Goal: Task Accomplishment & Management: Manage account settings

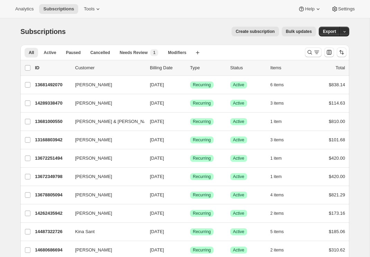
click at [316, 58] on div at bounding box center [325, 52] width 47 height 14
click at [314, 53] on icon "Search and filter results" at bounding box center [316, 52] width 7 height 7
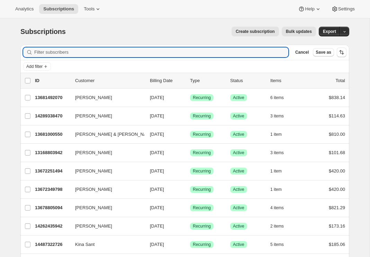
paste input "Charles Whyte"
type input "Charles Whyte"
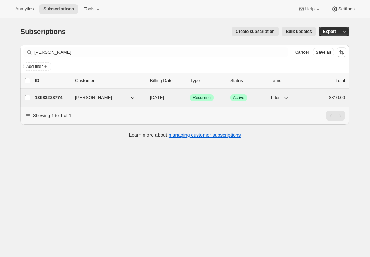
click at [54, 95] on p "13683228774" at bounding box center [52, 97] width 35 height 7
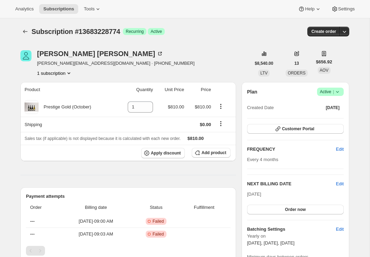
click at [339, 92] on icon at bounding box center [337, 91] width 7 height 7
click at [320, 120] on span "Cancel subscription" at bounding box center [328, 117] width 39 height 5
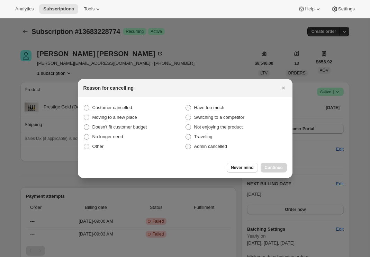
click at [191, 146] on span ":rbu:" at bounding box center [188, 146] width 6 height 6
click at [186, 144] on input "Admin cancelled" at bounding box center [185, 144] width 0 height 0
radio input "true"
click at [280, 167] on span "Continue" at bounding box center [274, 168] width 18 height 6
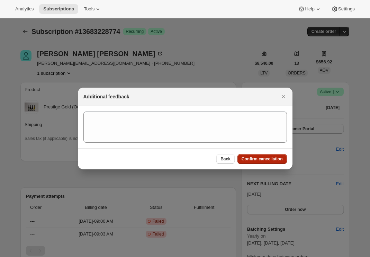
click at [272, 157] on span "Confirm cancellation" at bounding box center [262, 159] width 41 height 6
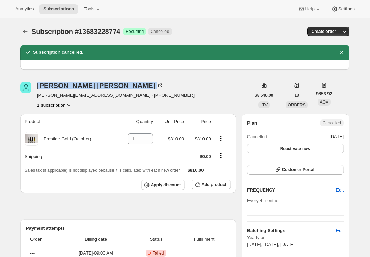
drag, startPoint x: 86, startPoint y: 88, endPoint x: 36, endPoint y: 86, distance: 49.9
click at [36, 86] on div "Charles Whyte charles@tirohanga.net · +64276647671 1 subscription" at bounding box center [135, 95] width 230 height 26
copy div "Charles Whyte"
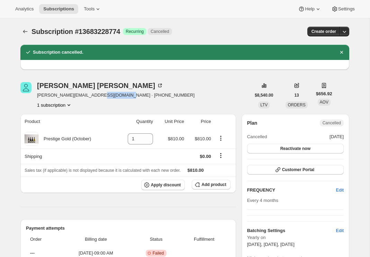
drag, startPoint x: 128, startPoint y: 93, endPoint x: 92, endPoint y: 97, distance: 35.5
click at [92, 97] on div "Charles Whyte charles@tirohanga.net · +64276647671 1 subscription" at bounding box center [135, 95] width 230 height 26
copy span "64276647671"
drag, startPoint x: 85, startPoint y: 94, endPoint x: 36, endPoint y: 96, distance: 49.2
click at [36, 96] on div "Charles Whyte charles@tirohanga.net · +64276647671 1 subscription" at bounding box center [135, 95] width 230 height 26
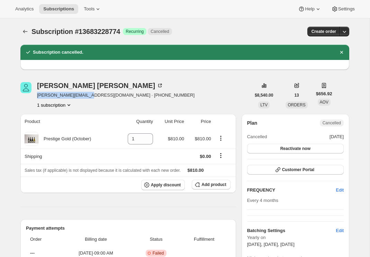
copy span "charles@tirohanga.net"
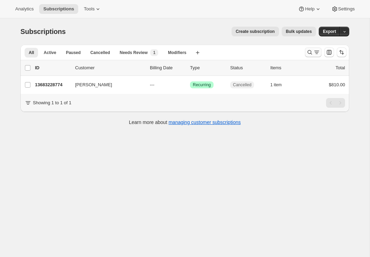
click at [315, 52] on icon "Search and filter results" at bounding box center [316, 52] width 7 height 7
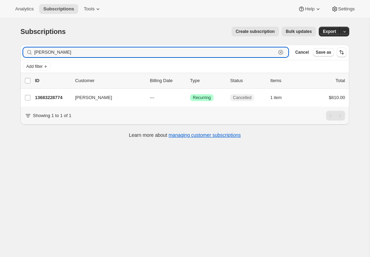
drag, startPoint x: 70, startPoint y: 50, endPoint x: 10, endPoint y: 48, distance: 59.9
click at [10, 48] on div "Subscriptions. This page is ready Subscriptions Create subscription Bulk update…" at bounding box center [185, 146] width 370 height 257
paste input "Ian Collier"
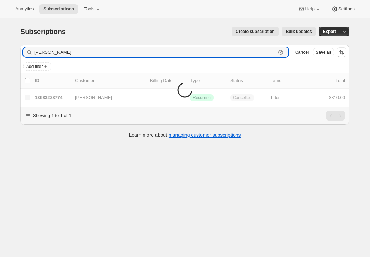
type input "Ian Collier"
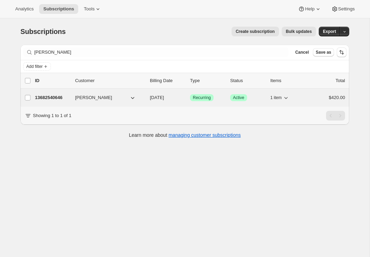
click at [57, 98] on p "13682540646" at bounding box center [52, 97] width 35 height 7
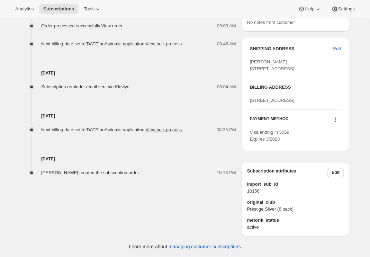
scroll to position [335, 0]
click at [338, 172] on span "Edit" at bounding box center [335, 173] width 8 height 6
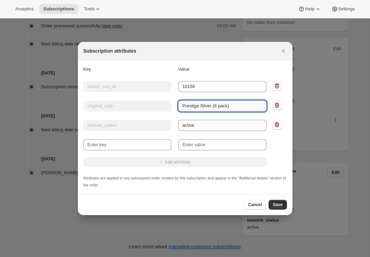
click at [181, 104] on input "Prestige Silver (6 pack)" at bounding box center [222, 105] width 88 height 11
type input "Legacy Prestige Silver (6 pack)"
click at [279, 203] on span "Save" at bounding box center [278, 205] width 10 height 6
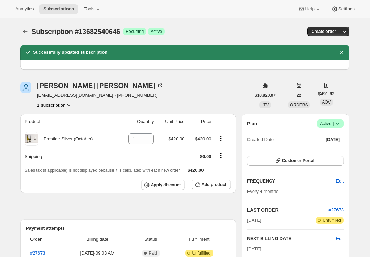
scroll to position [0, 0]
click at [48, 84] on div "Ian Collier" at bounding box center [100, 85] width 126 height 7
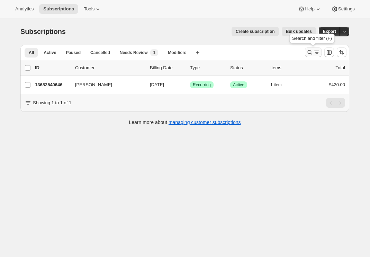
click at [315, 48] on button "Search and filter results" at bounding box center [313, 52] width 17 height 10
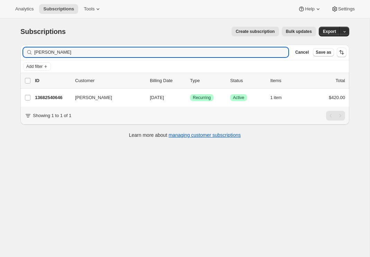
drag, startPoint x: 62, startPoint y: 55, endPoint x: -7, endPoint y: 52, distance: 69.2
click at [0, 52] on html "Analytics Subscriptions Tools Help Settings Skip to content Subscriptions. This…" at bounding box center [185, 128] width 370 height 257
type input "Emma Gibson"
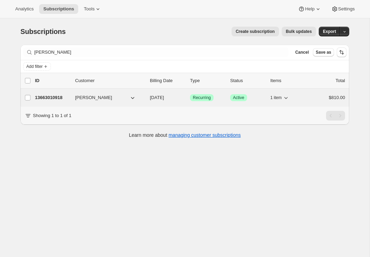
click at [54, 100] on p "13663010918" at bounding box center [52, 97] width 35 height 7
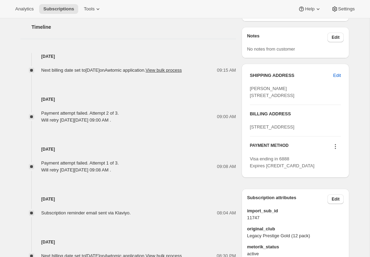
scroll to position [258, 0]
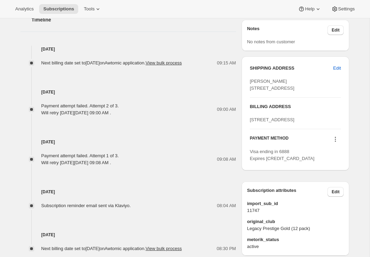
click at [336, 143] on icon at bounding box center [335, 139] width 7 height 7
click at [328, 202] on span "Select payment method" at bounding box center [332, 199] width 47 height 5
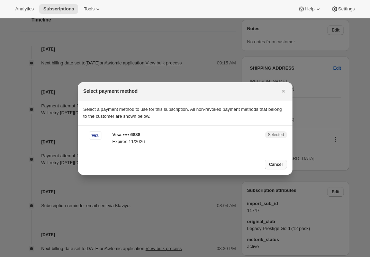
click at [280, 167] on span "Cancel" at bounding box center [275, 165] width 13 height 6
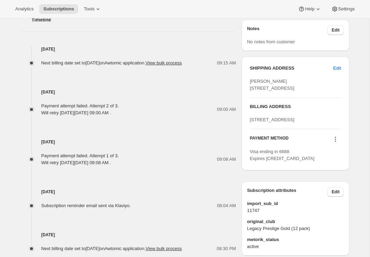
click at [280, 162] on div "Visa ending in 6888 Expires 11/2026" at bounding box center [295, 155] width 91 height 14
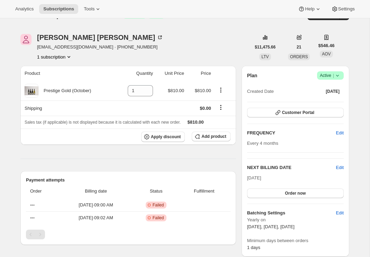
scroll to position [19, 0]
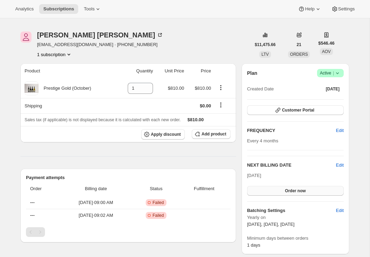
click at [294, 188] on span "Order now" at bounding box center [295, 191] width 21 height 6
click at [294, 188] on span "Click to confirm" at bounding box center [295, 191] width 31 height 6
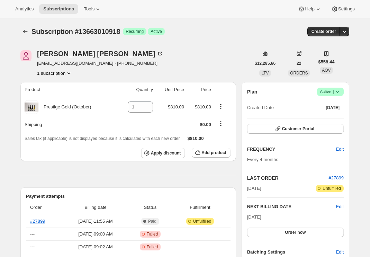
scroll to position [4, 0]
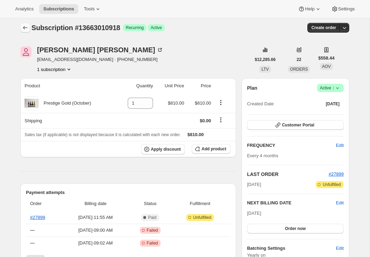
click at [28, 29] on icon "Subscriptions" at bounding box center [25, 27] width 7 height 7
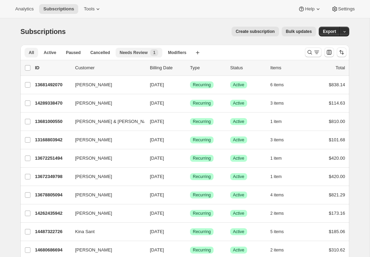
click at [133, 53] on span "Needs Review" at bounding box center [134, 53] width 28 height 6
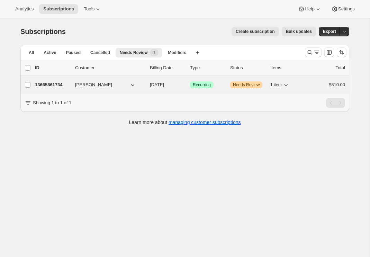
click at [55, 88] on p "13665861734" at bounding box center [52, 84] width 35 height 7
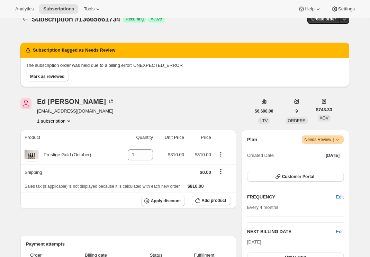
scroll to position [17, 0]
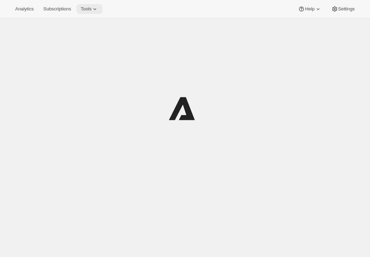
click at [88, 5] on button "Tools" at bounding box center [89, 9] width 26 height 10
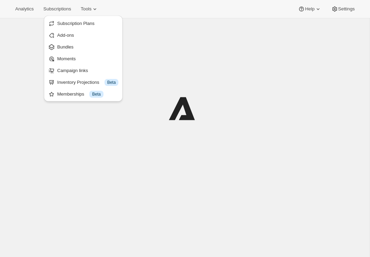
click at [71, 52] on ul "Subscription Plans Add-ons Bundles Moments Campaign links Inventory Projections…" at bounding box center [83, 59] width 74 height 82
click at [72, 51] on button "Bundles" at bounding box center [83, 46] width 74 height 11
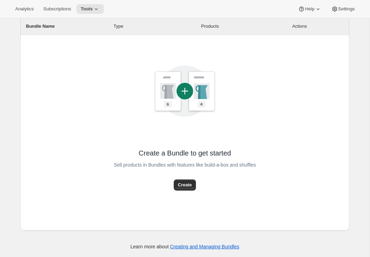
scroll to position [83, 0]
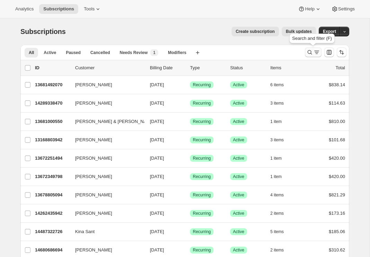
click at [319, 54] on icon "Search and filter results" at bounding box center [316, 52] width 7 height 7
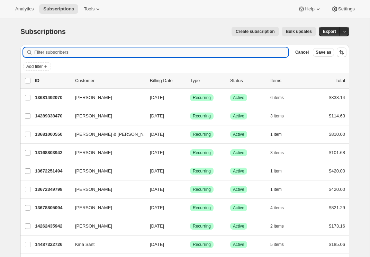
paste input "[PERSON_NAME] <[EMAIL_ADDRESS][DOMAIN_NAME]>"
type input "[PERSON_NAME] <[EMAIL_ADDRESS][DOMAIN_NAME]>"
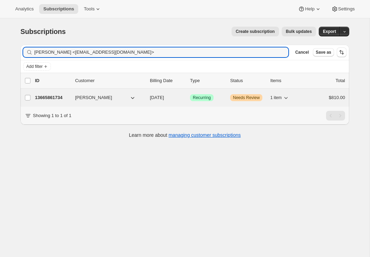
click at [51, 95] on p "13665861734" at bounding box center [52, 97] width 35 height 7
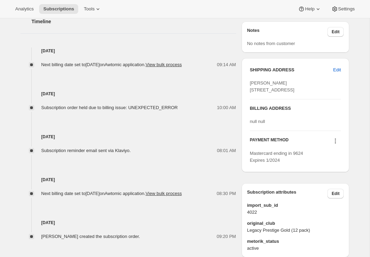
scroll to position [316, 0]
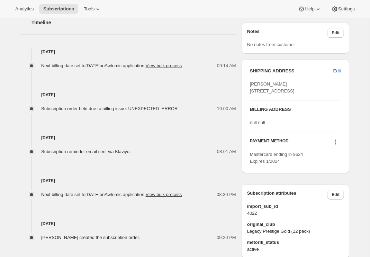
click at [335, 140] on icon at bounding box center [335, 139] width 1 height 1
click at [329, 184] on span "Send link to update card" at bounding box center [333, 183] width 48 height 5
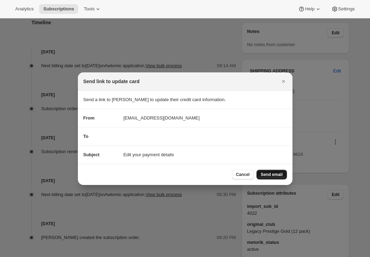
click at [270, 172] on span "Send email" at bounding box center [272, 175] width 22 height 6
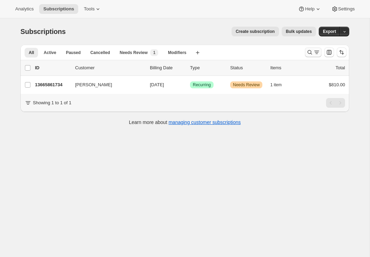
click at [314, 54] on icon "Search and filter results" at bounding box center [316, 52] width 7 height 7
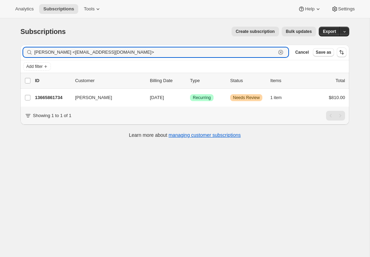
drag, startPoint x: 118, startPoint y: 53, endPoint x: 9, endPoint y: 53, distance: 109.7
click at [8, 53] on div "Subscriptions. This page is ready Subscriptions Create subscription Bulk update…" at bounding box center [185, 146] width 370 height 257
paste input "tony.gardiner@hotmail.com"
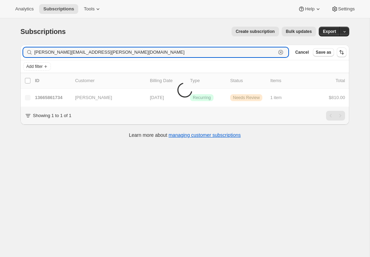
type input "tony.gardiner@hotmail.com"
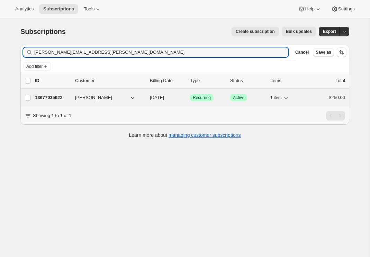
click at [49, 98] on p "13677035622" at bounding box center [52, 97] width 35 height 7
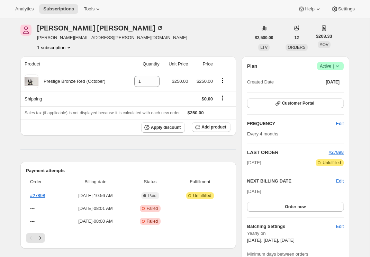
scroll to position [25, 0]
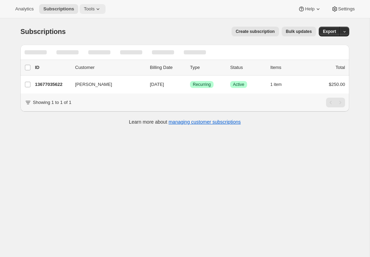
click at [94, 11] on icon at bounding box center [97, 9] width 7 height 7
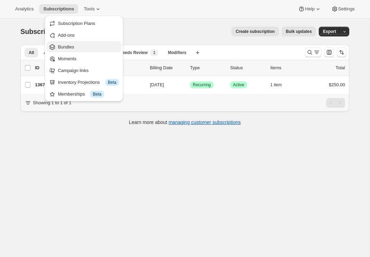
click at [69, 44] on span "Bundles" at bounding box center [66, 46] width 16 height 5
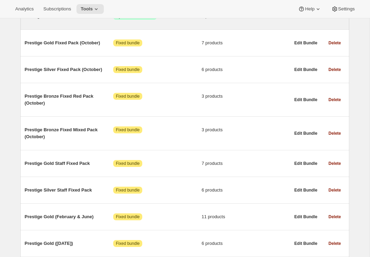
scroll to position [202, 0]
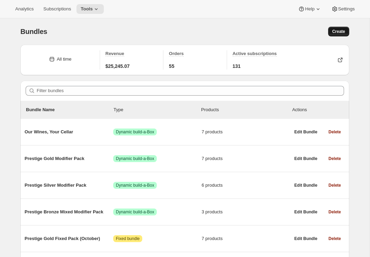
click at [338, 30] on span "Create" at bounding box center [338, 32] width 13 height 6
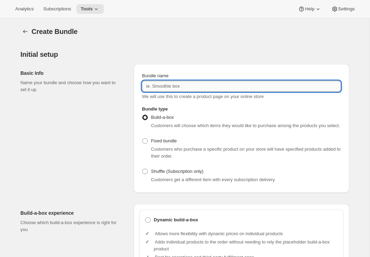
click at [167, 84] on input "Bundle name" at bounding box center [241, 86] width 199 height 11
type input "Prestige Bronze Red."
click at [147, 144] on span at bounding box center [145, 141] width 6 height 6
click at [143, 138] on input "Fixed bundle" at bounding box center [142, 138] width 0 height 0
radio input "true"
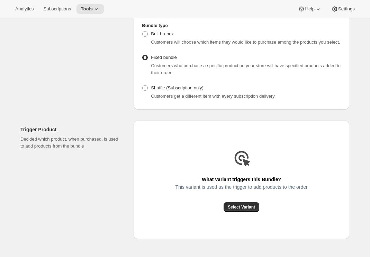
scroll to position [105, 0]
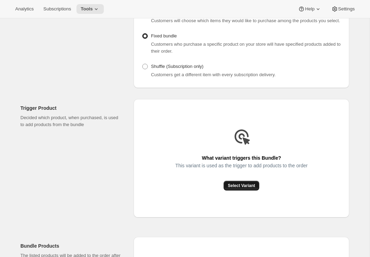
click at [242, 188] on span "Select Variant" at bounding box center [241, 186] width 27 height 6
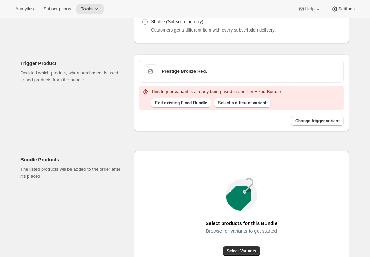
scroll to position [142, 0]
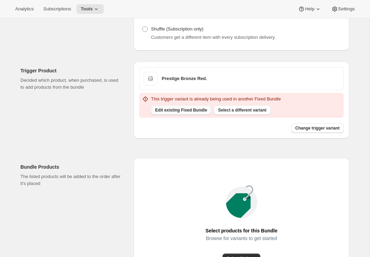
click at [196, 113] on span "Edit existing Fixed Bundle" at bounding box center [181, 110] width 52 height 6
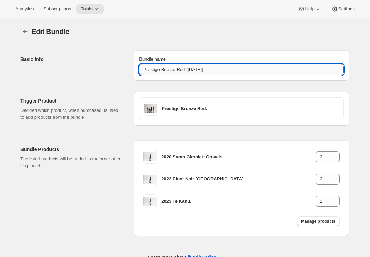
drag, startPoint x: 227, startPoint y: 70, endPoint x: 186, endPoint y: 71, distance: 40.1
click at [186, 71] on input "Prestige Bronze Red ([DATE])" at bounding box center [241, 69] width 204 height 11
type input "Prestige Bronze Red."
click at [75, 131] on div "Trigger Product Decided which product, when purchased, is used to add products …" at bounding box center [182, 174] width 334 height 187
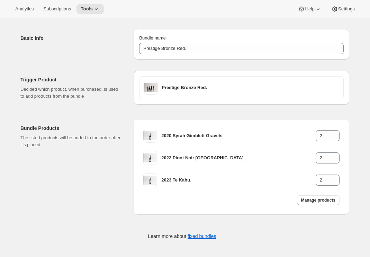
scroll to position [21, 0]
click at [318, 201] on span "Manage products" at bounding box center [318, 200] width 34 height 6
type input "1"
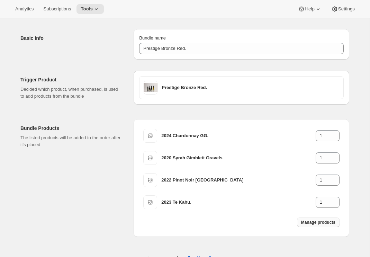
click at [321, 222] on span "Manage products" at bounding box center [318, 222] width 34 height 6
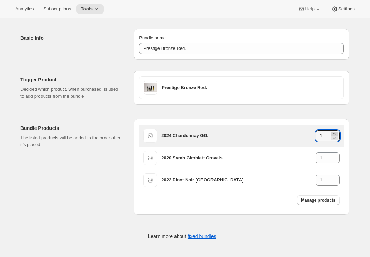
click at [336, 131] on icon at bounding box center [334, 133] width 7 height 7
type input "2"
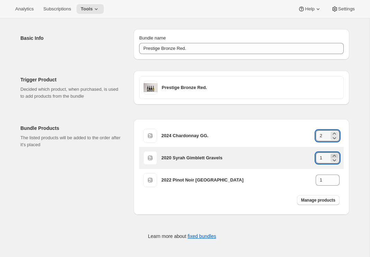
click at [334, 154] on icon at bounding box center [334, 155] width 7 height 7
type input "2"
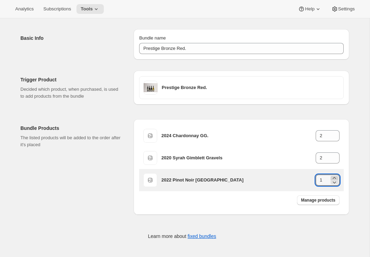
click at [334, 176] on icon at bounding box center [334, 177] width 7 height 7
type input "2"
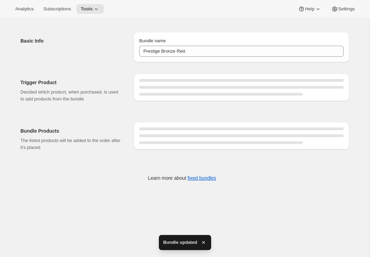
scroll to position [18, 0]
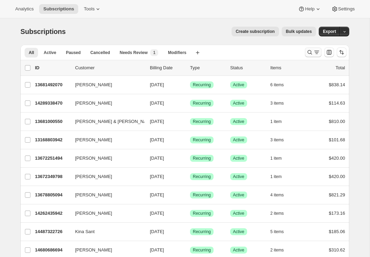
click at [320, 51] on button "Search and filter results" at bounding box center [313, 52] width 17 height 10
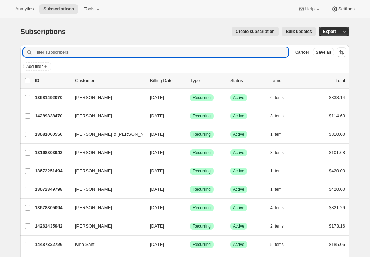
paste input "[PERSON_NAME]"
type input "[PERSON_NAME]"
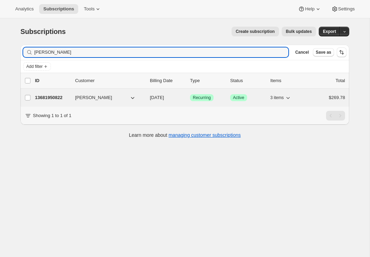
click at [54, 99] on p "13681950822" at bounding box center [52, 97] width 35 height 7
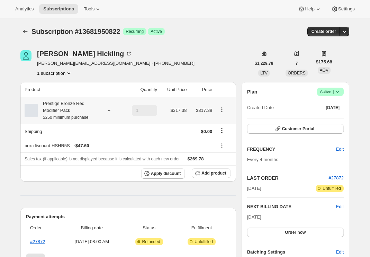
click at [221, 108] on icon "Product actions" at bounding box center [221, 109] width 7 height 7
click at [220, 155] on th "Sales tax (if applicable) is not displayed because it is calculated with each n…" at bounding box center [128, 158] width 216 height 13
click at [207, 175] on span "Add product" at bounding box center [213, 173] width 25 height 6
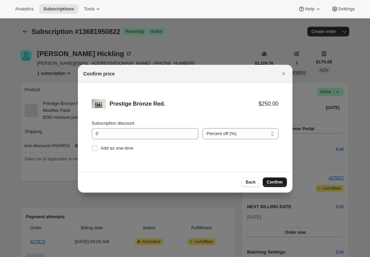
click at [268, 178] on button "Confirm" at bounding box center [275, 182] width 24 height 10
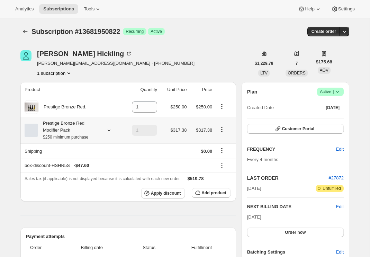
click at [222, 128] on icon "Product actions" at bounding box center [221, 127] width 1 height 1
click at [220, 155] on span "Remove" at bounding box center [222, 155] width 17 height 5
type input "0"
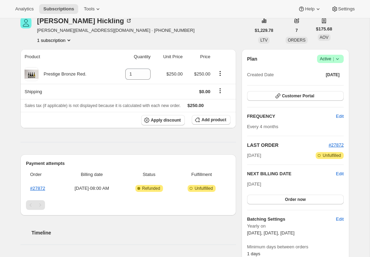
scroll to position [33, 0]
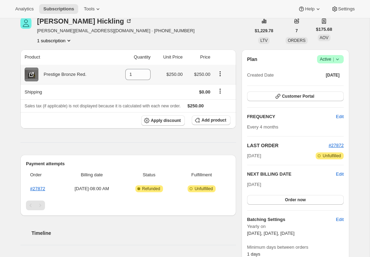
click at [31, 73] on icon at bounding box center [31, 74] width 7 height 7
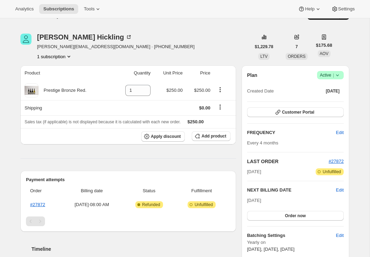
scroll to position [11, 0]
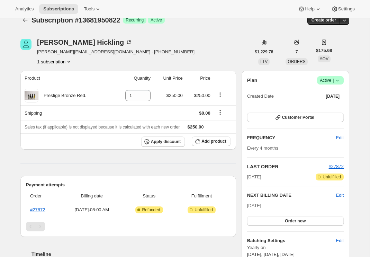
click at [215, 142] on span "Add product" at bounding box center [213, 141] width 25 height 6
click at [163, 59] on div "[PERSON_NAME] [PERSON_NAME][EMAIL_ADDRESS][DOMAIN_NAME] · [PHONE_NUMBER] subscr…" at bounding box center [135, 52] width 230 height 26
click at [31, 96] on icon at bounding box center [32, 94] width 3 height 3
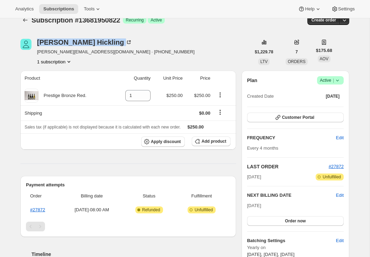
drag, startPoint x: 89, startPoint y: 44, endPoint x: 34, endPoint y: 44, distance: 55.4
click at [34, 44] on div "[PERSON_NAME] [PERSON_NAME][EMAIL_ADDRESS][DOMAIN_NAME] · [PHONE_NUMBER] subscr…" at bounding box center [135, 52] width 230 height 26
copy div "[PERSON_NAME]"
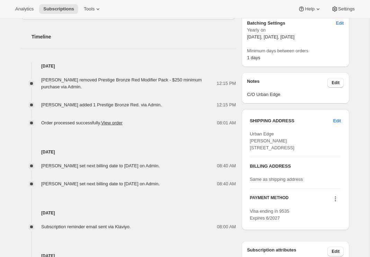
scroll to position [230, 0]
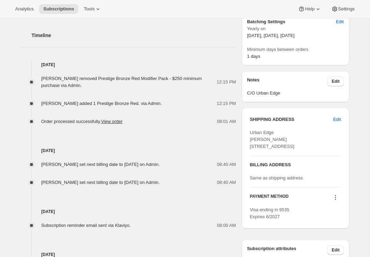
drag, startPoint x: 283, startPoint y: 166, endPoint x: 247, endPoint y: 133, distance: 49.0
click at [247, 133] on div "SHIPPING ADDRESS Edit Urban Edge [PERSON_NAME] [STREET_ADDRESS] BILLING ADDRESS…" at bounding box center [296, 168] width 108 height 121
copy span "Urban Edge [PERSON_NAME] [STREET_ADDRESS]"
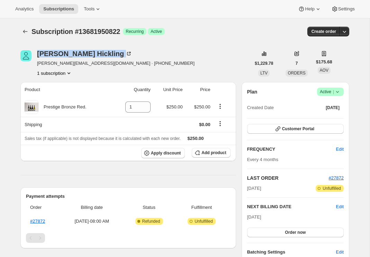
scroll to position [0, 0]
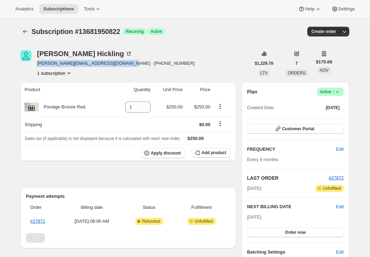
drag, startPoint x: 134, startPoint y: 62, endPoint x: 35, endPoint y: 63, distance: 99.3
click at [35, 63] on div "[PERSON_NAME] [PERSON_NAME][EMAIL_ADDRESS][DOMAIN_NAME] · [PHONE_NUMBER] subscr…" at bounding box center [135, 63] width 230 height 26
copy span "[PERSON_NAME][EMAIL_ADDRESS][DOMAIN_NAME] · [PHONE_NUMBER]"
click at [295, 231] on span "Order now" at bounding box center [295, 232] width 21 height 6
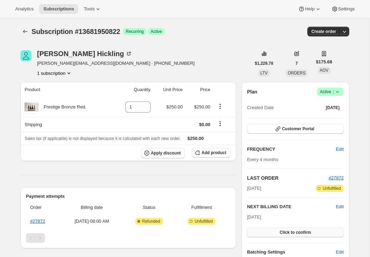
click at [298, 234] on span "Click to confirm" at bounding box center [295, 232] width 31 height 6
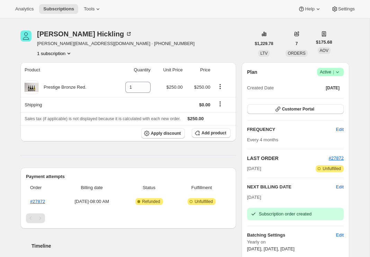
scroll to position [14, 0]
